Goal: Transaction & Acquisition: Purchase product/service

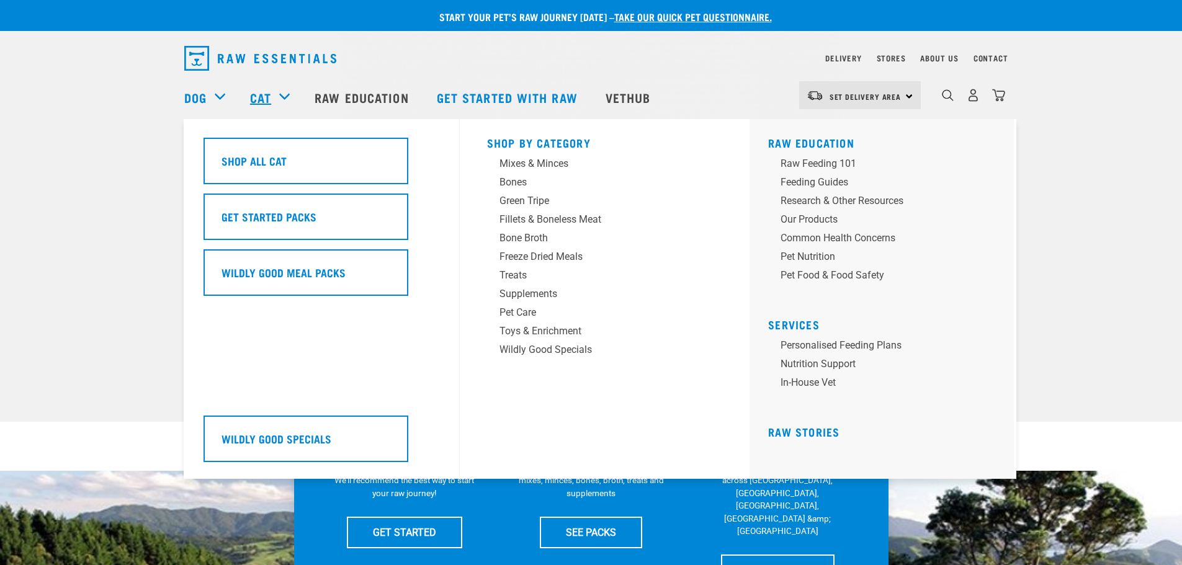
click at [271, 96] on link "Cat" at bounding box center [260, 97] width 21 height 19
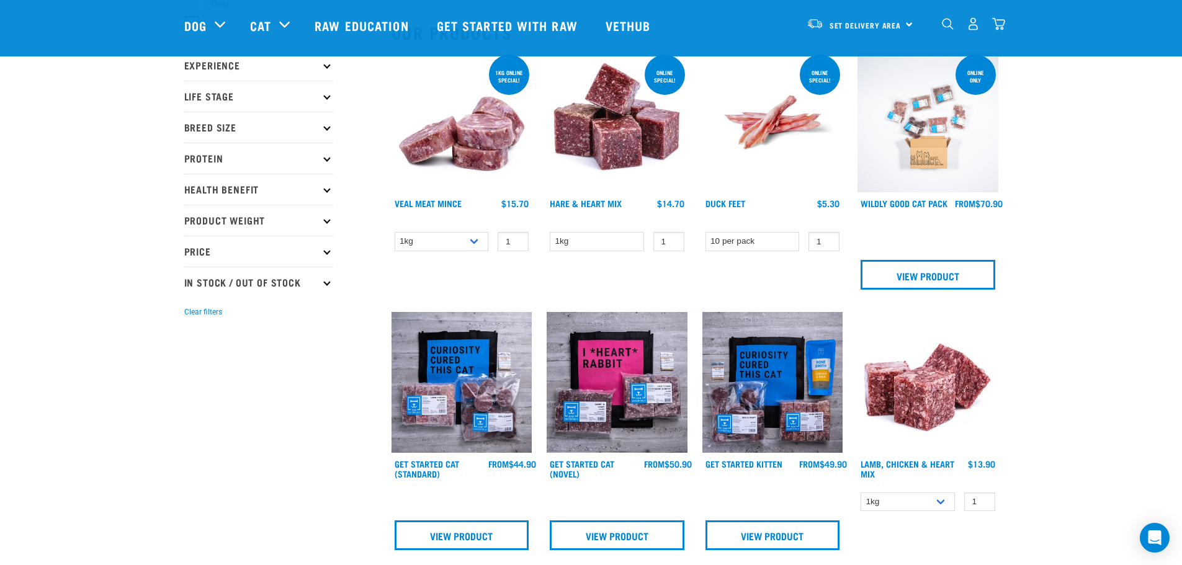
scroll to position [248, 0]
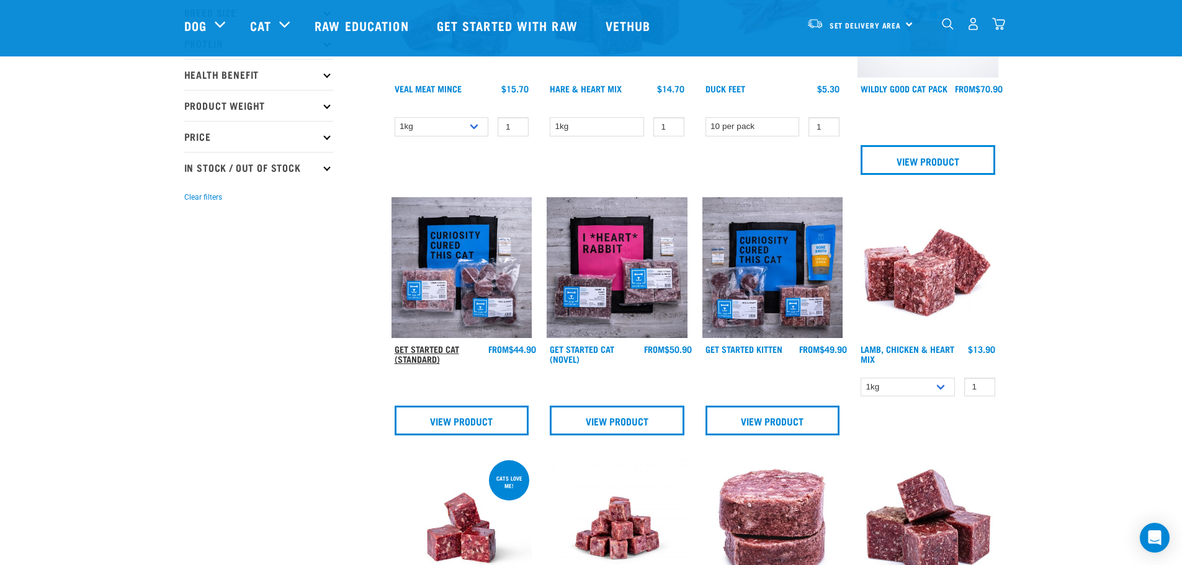
click at [407, 351] on link "Get Started Cat (Standard)" at bounding box center [427, 354] width 65 height 14
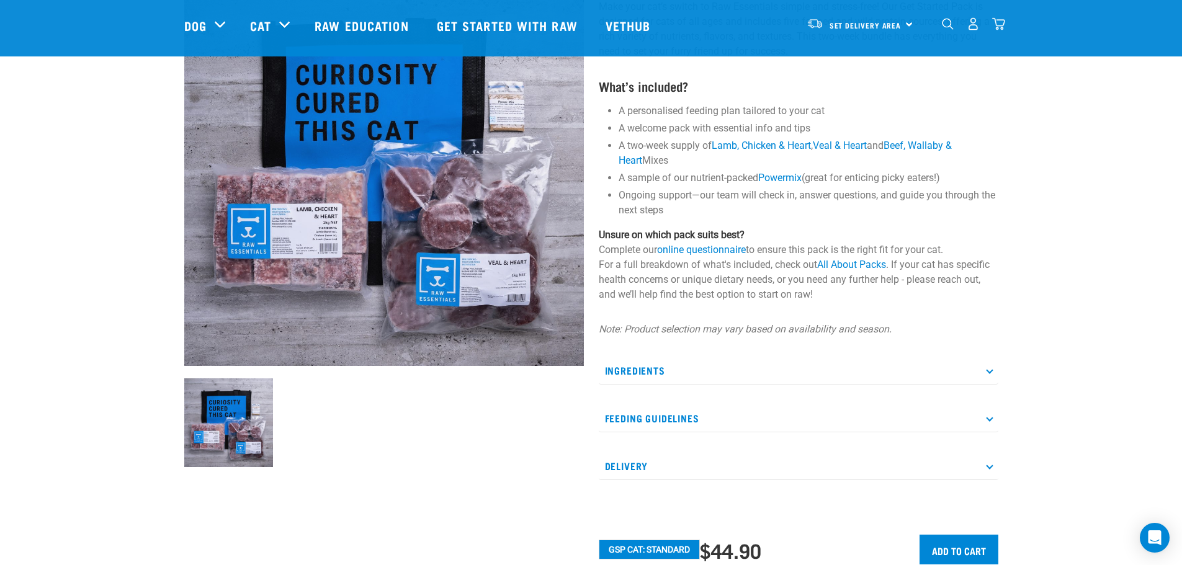
scroll to position [62, 0]
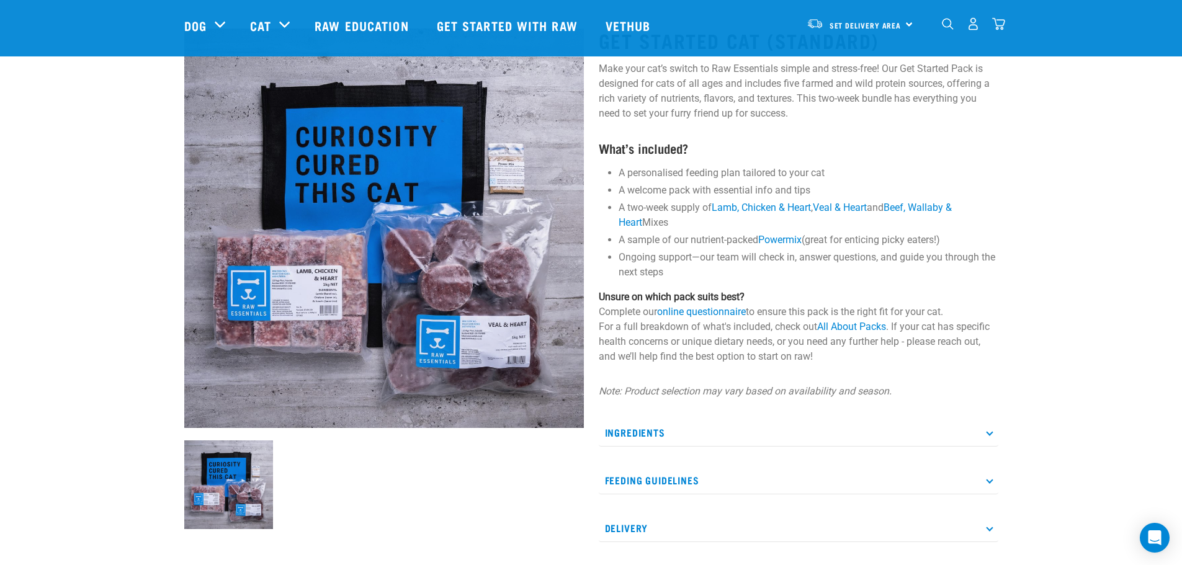
click at [756, 427] on p "Ingredients" at bounding box center [799, 433] width 400 height 28
click at [819, 427] on p "Ingredients" at bounding box center [799, 433] width 400 height 28
click at [1118, 238] on div "Start your pet’s raw journey today – take our quick pet questionnaire. Delivery…" at bounding box center [591, 323] width 1182 height 770
